Goal: Task Accomplishment & Management: Manage account settings

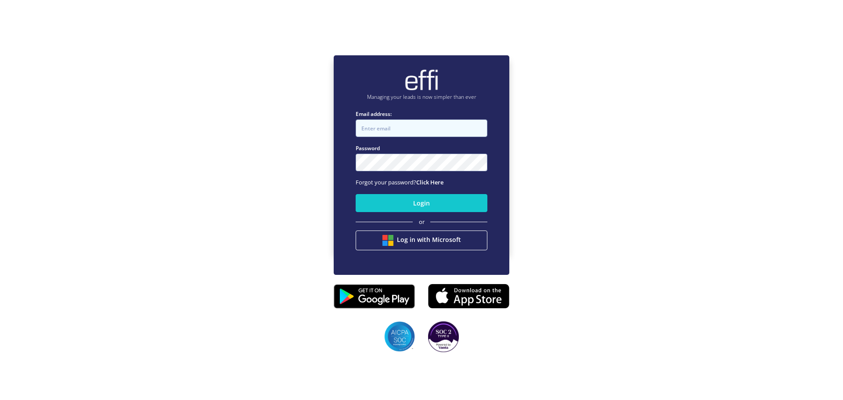
click at [400, 128] on input "Email address:" at bounding box center [421, 128] width 132 height 18
type input "evan@neofinancegroup.com.au"
click at [420, 200] on button "Login" at bounding box center [421, 203] width 132 height 18
